Goal: Task Accomplishment & Management: Use online tool/utility

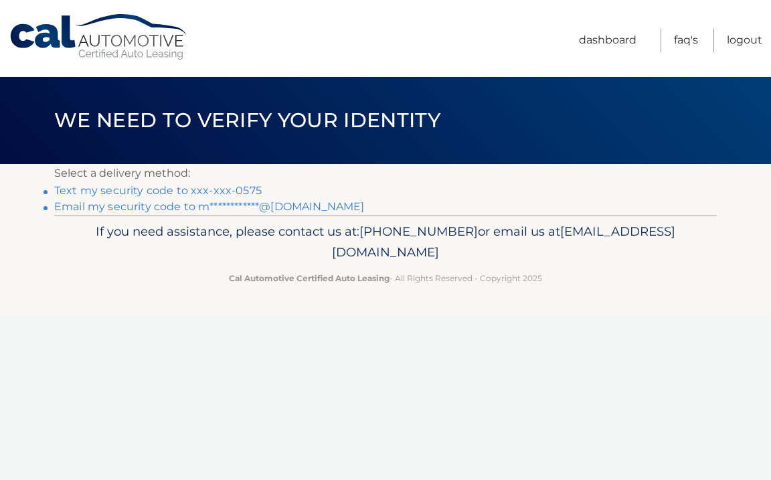
click at [224, 189] on link "Text my security code to xxx-xxx-0575" at bounding box center [157, 190] width 207 height 13
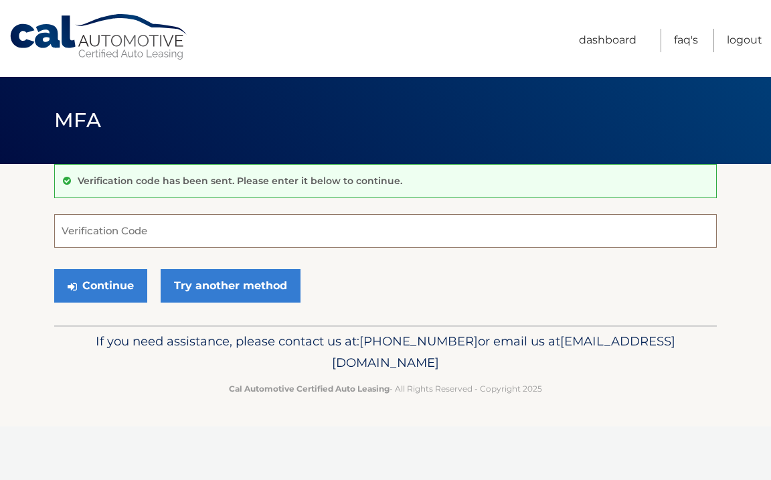
click at [202, 239] on input "Verification Code" at bounding box center [385, 230] width 662 height 33
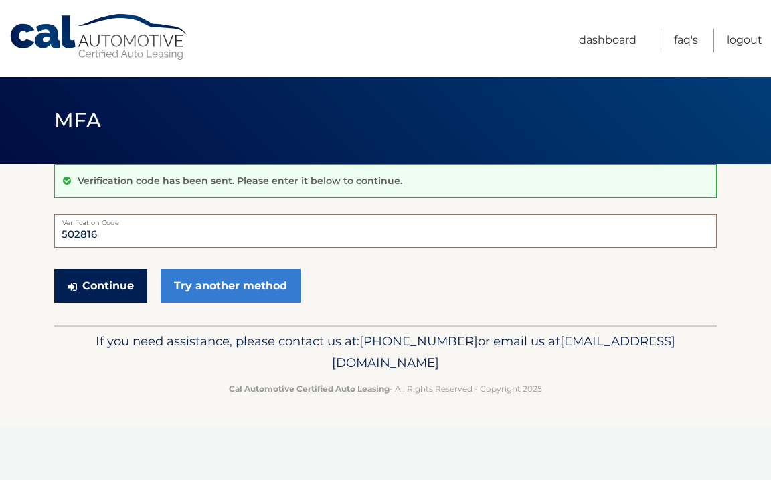
type input "502816"
click at [76, 275] on button "Continue" at bounding box center [100, 285] width 93 height 33
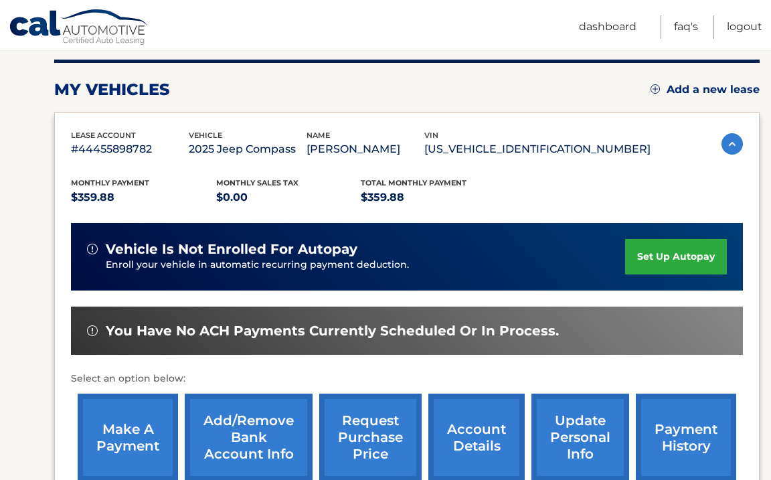
scroll to position [284, 0]
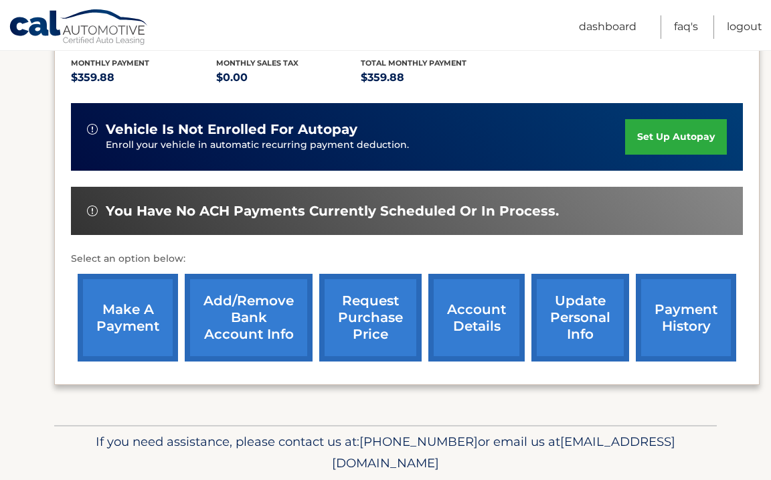
click at [133, 324] on link "make a payment" at bounding box center [128, 318] width 100 height 88
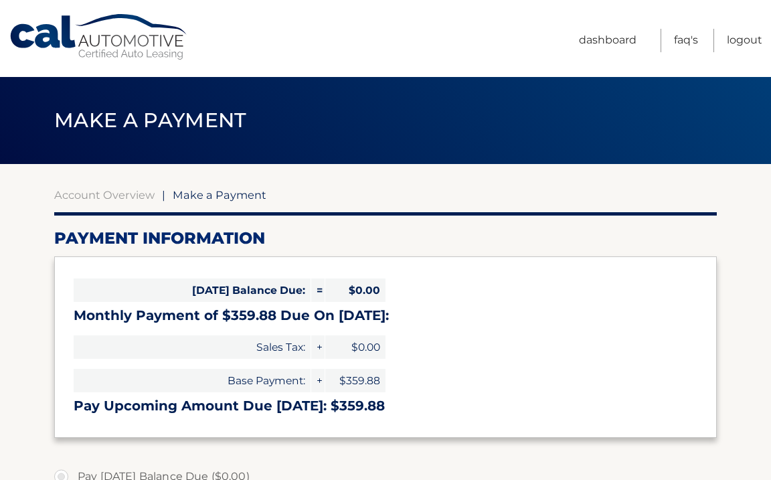
select select "YzUxMTU2YTYtNTM2OS00Y2EyLWE0MzMtZDJjYjYzNGZmNTgw"
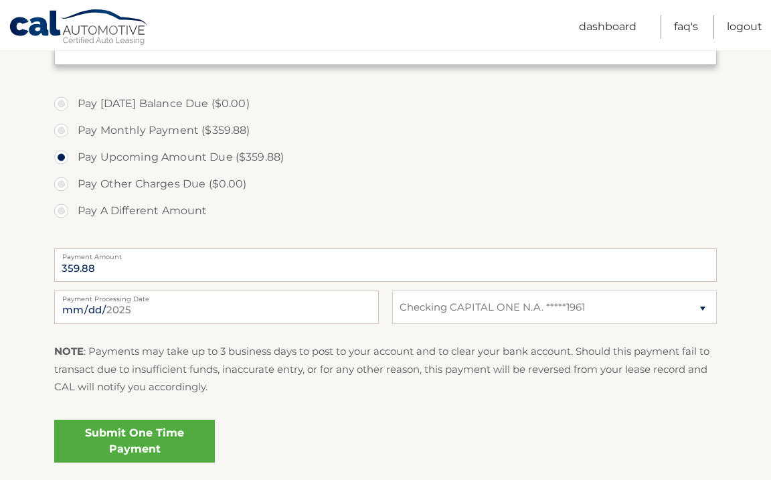
scroll to position [374, 0]
click at [174, 436] on link "Submit One Time Payment" at bounding box center [134, 439] width 161 height 43
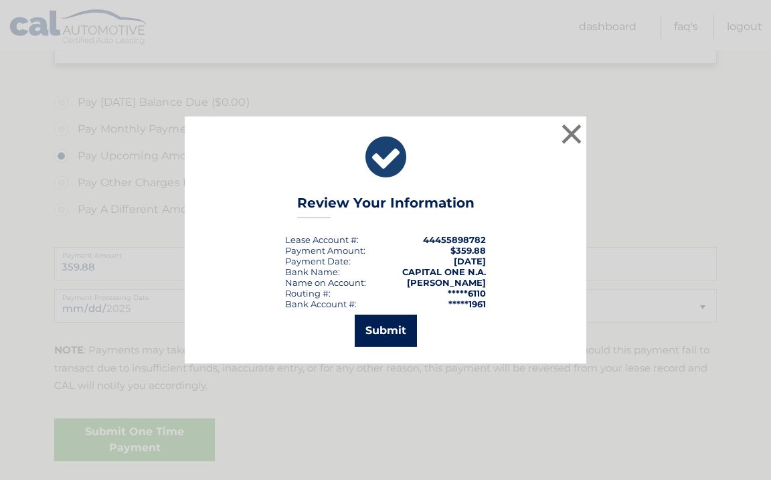
click at [384, 333] on button "Submit" at bounding box center [386, 330] width 62 height 32
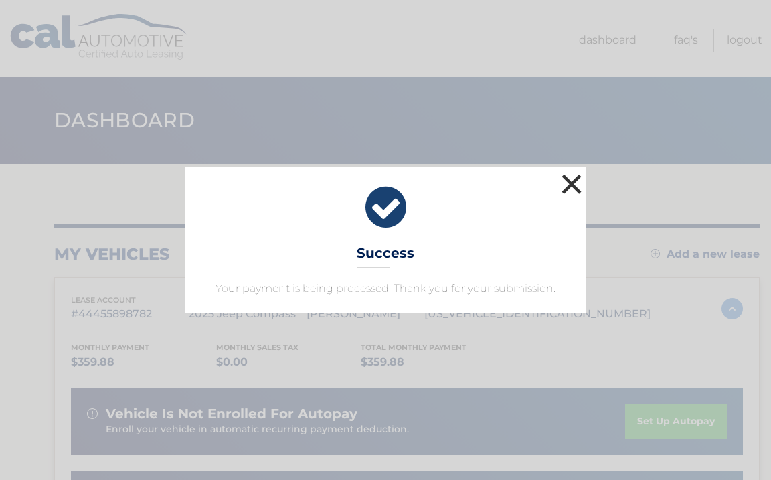
click at [565, 189] on button "×" at bounding box center [571, 184] width 27 height 27
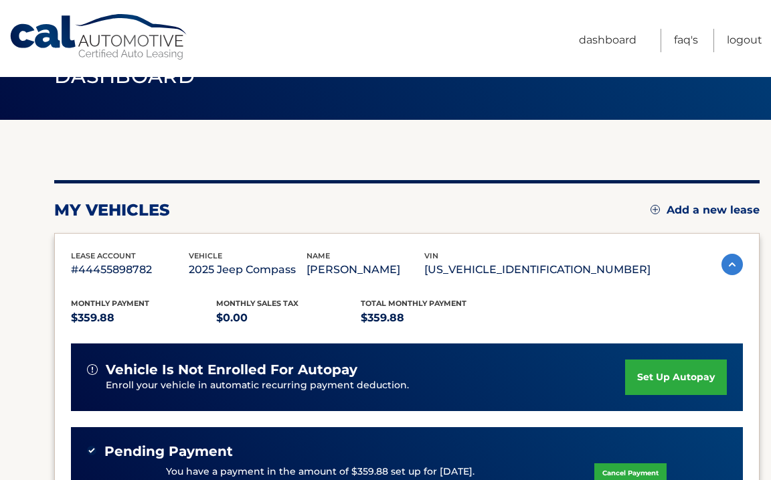
scroll to position [36, 0]
